Goal: Navigation & Orientation: Go to known website

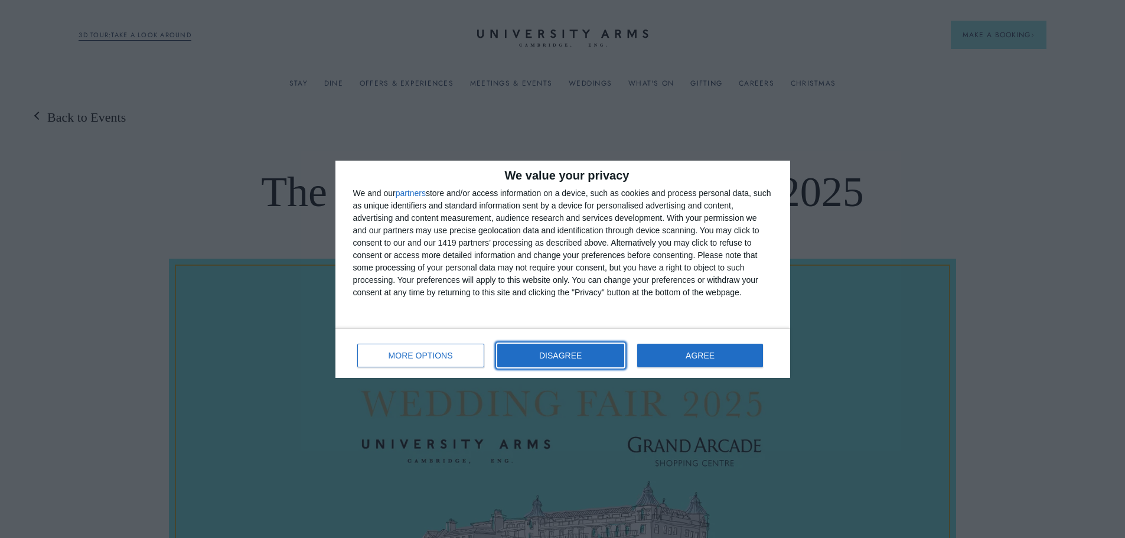
click at [602, 354] on button "DISAGREE" at bounding box center [560, 356] width 127 height 24
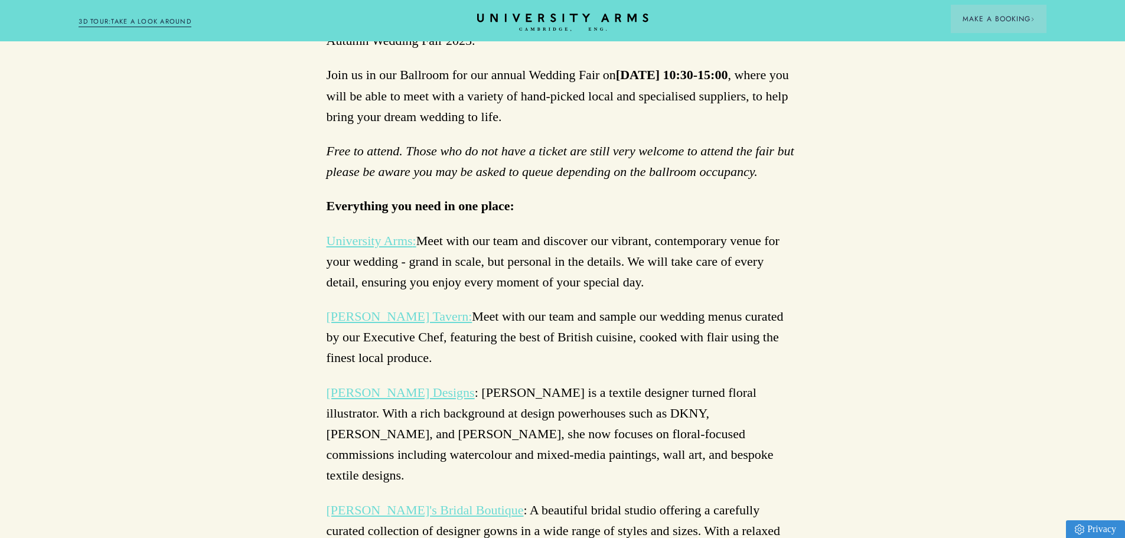
scroll to position [827, 0]
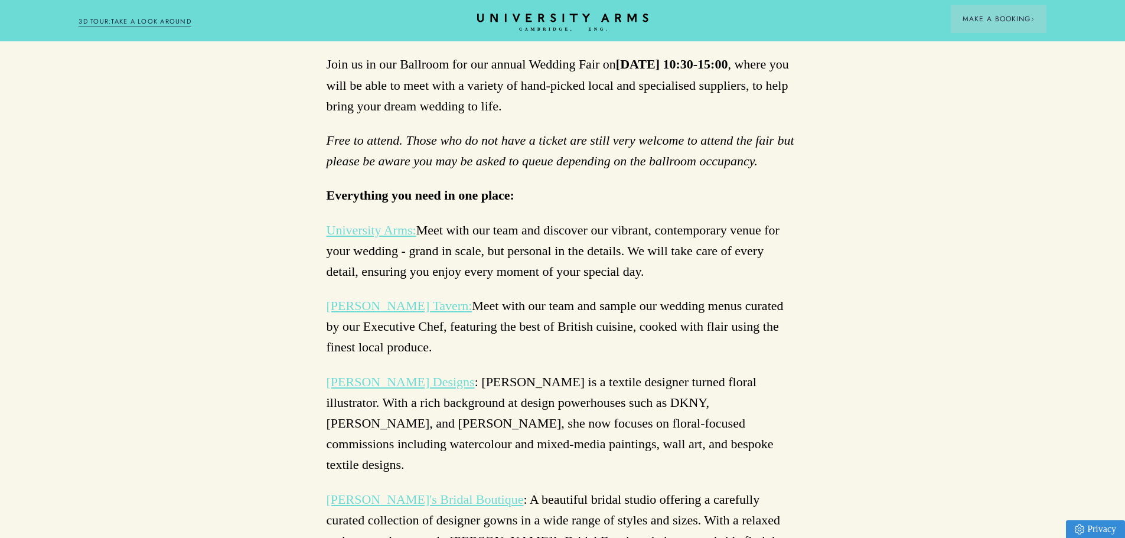
click at [364, 223] on link "University Arms" at bounding box center [370, 230] width 86 height 15
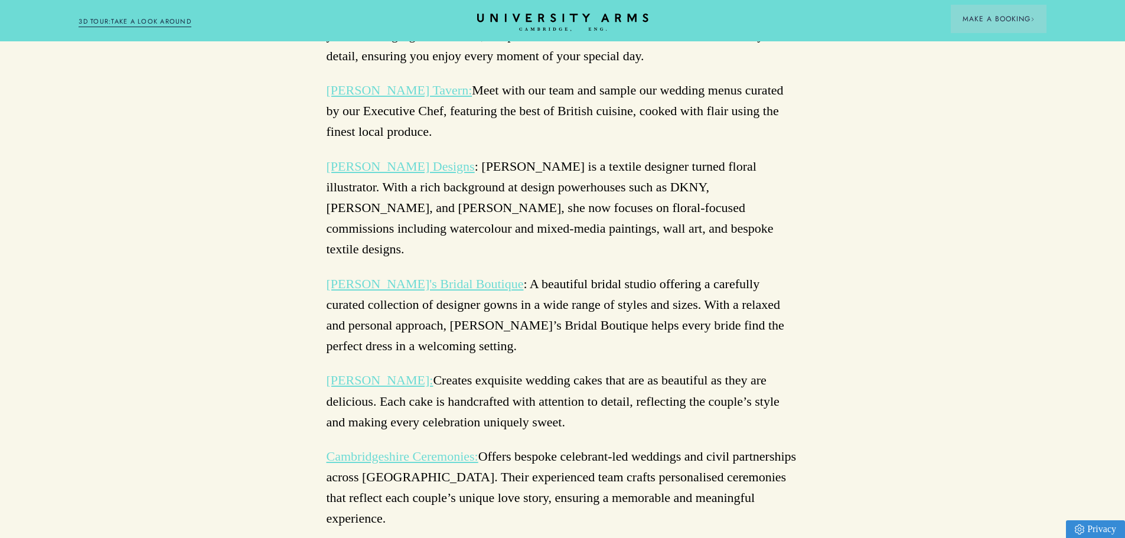
scroll to position [1063, 0]
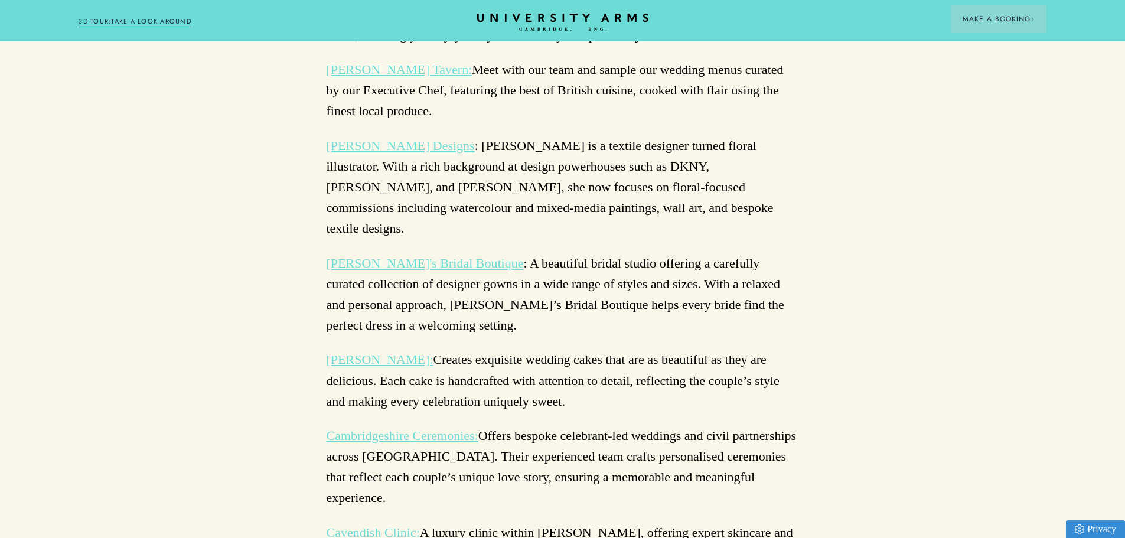
click at [378, 352] on link "Biscotti Debora:" at bounding box center [380, 359] width 107 height 15
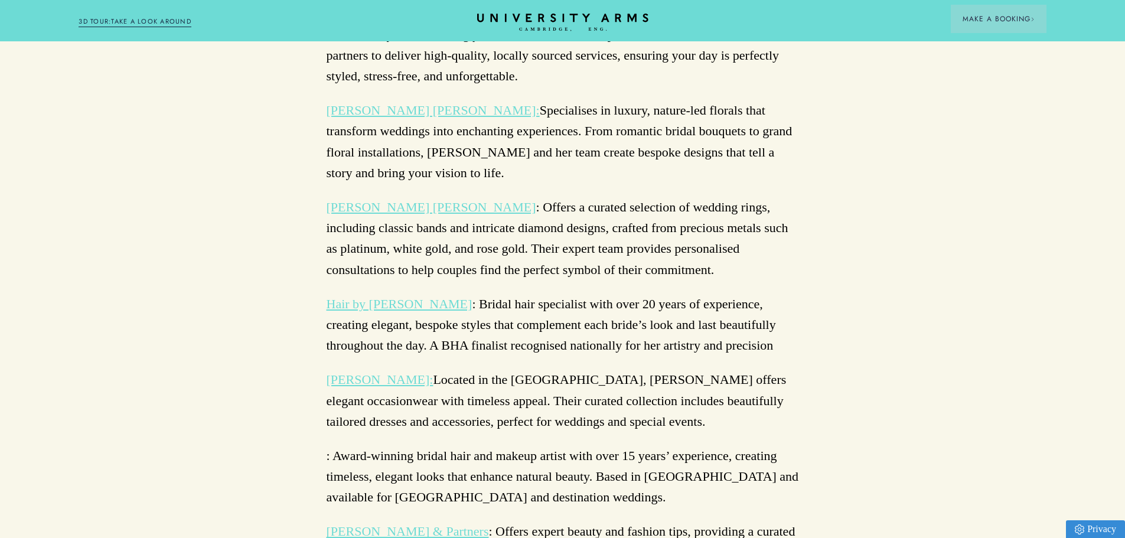
scroll to position [1831, 0]
click at [363, 296] on link "Hair by Becci" at bounding box center [400, 303] width 146 height 15
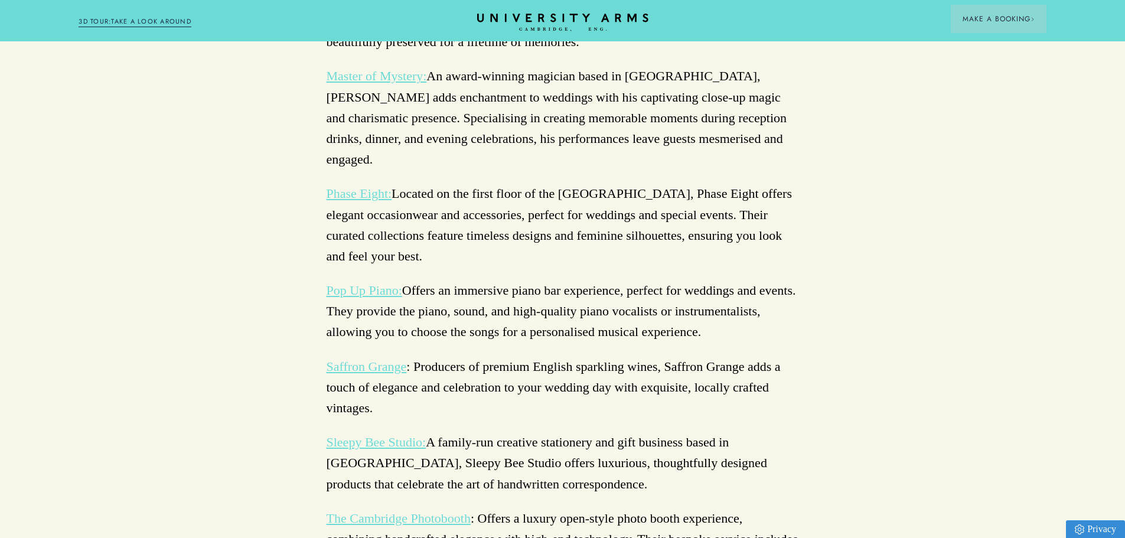
scroll to position [2421, 0]
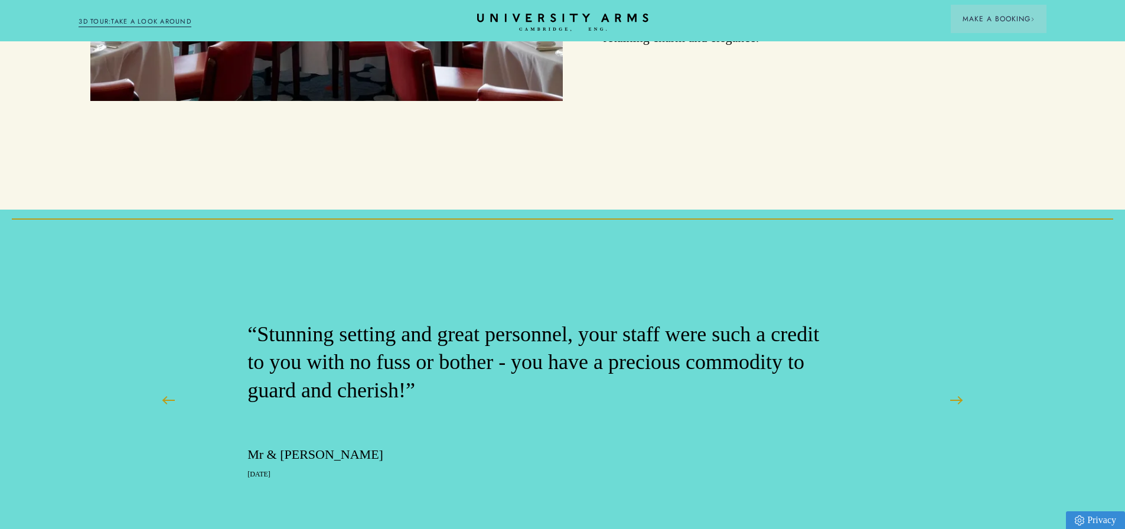
scroll to position [2067, 0]
